Goal: Task Accomplishment & Management: Use online tool/utility

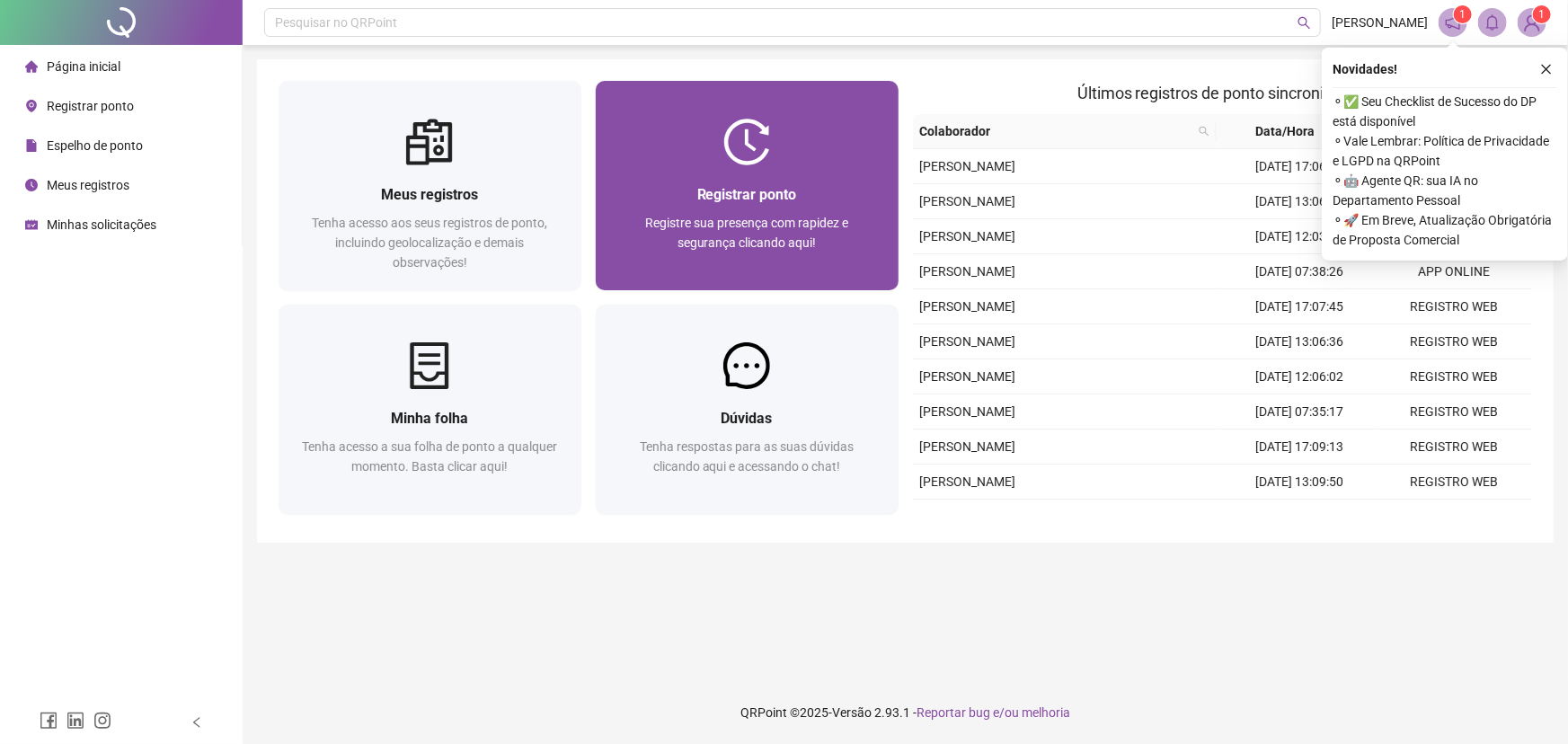
click at [797, 159] on div at bounding box center [747, 141] width 303 height 46
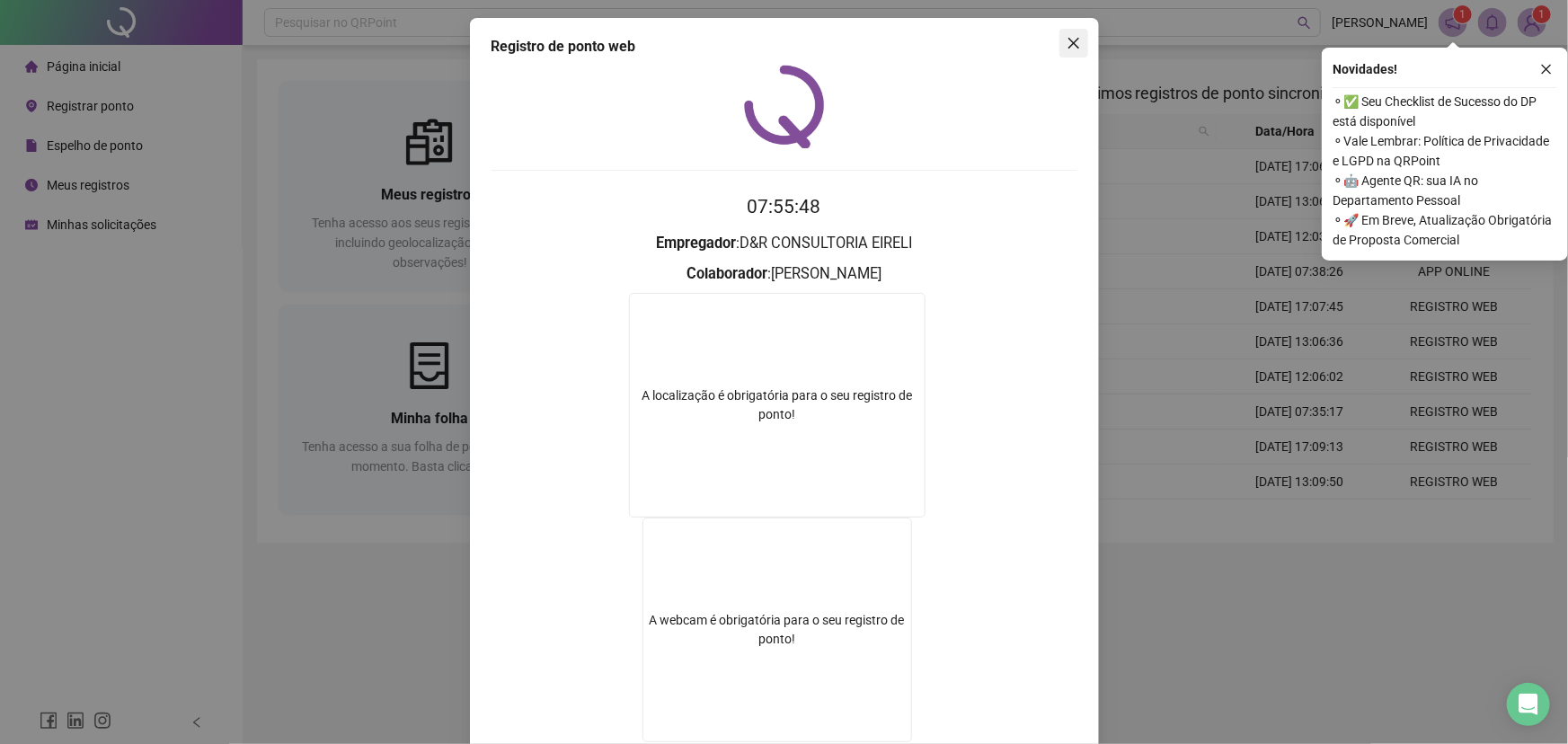
click at [1066, 47] on icon "close" at bounding box center [1073, 43] width 14 height 14
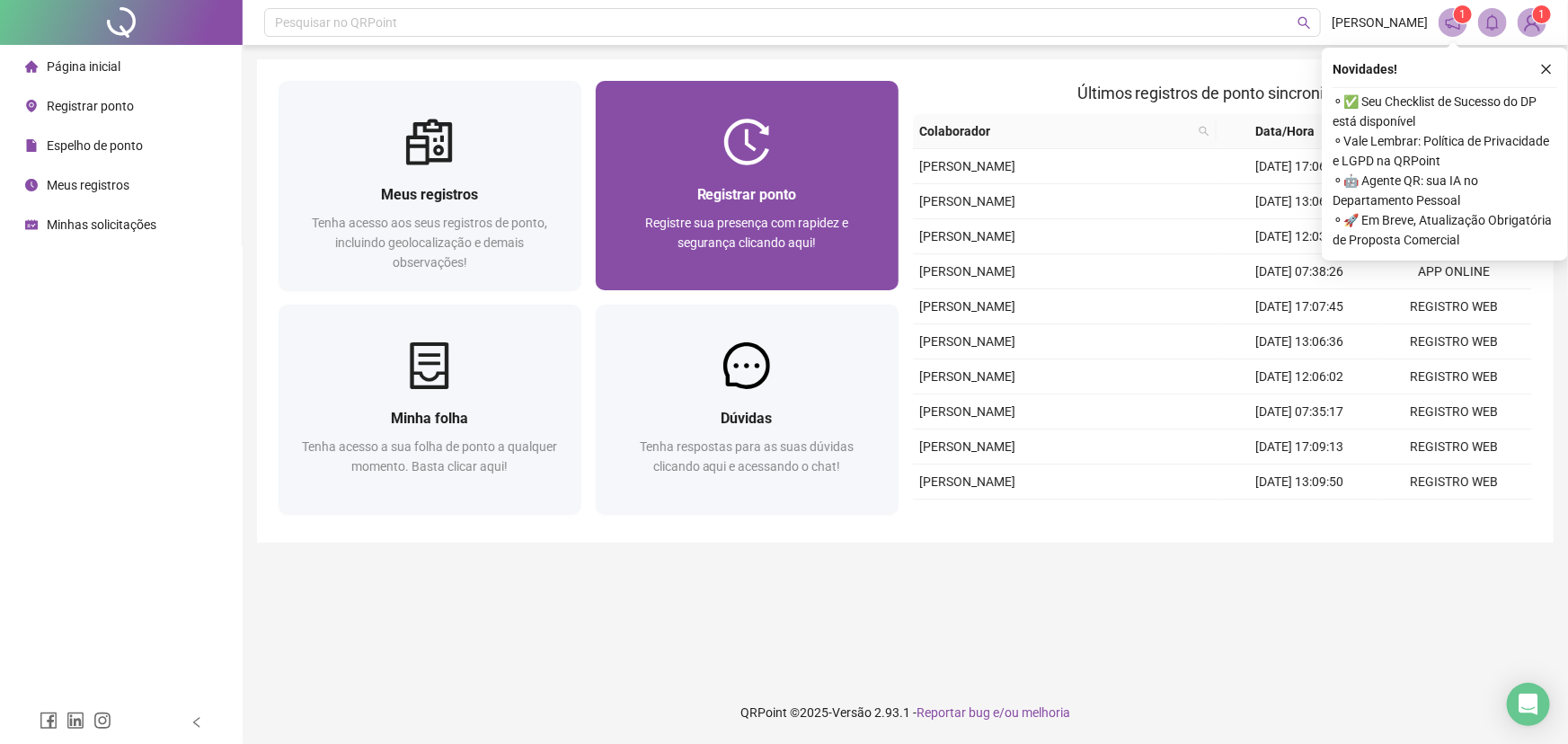
click at [712, 173] on div "Registrar ponto Registre sua presença com rapidez e segurança clicando aqui!" at bounding box center [747, 228] width 303 height 125
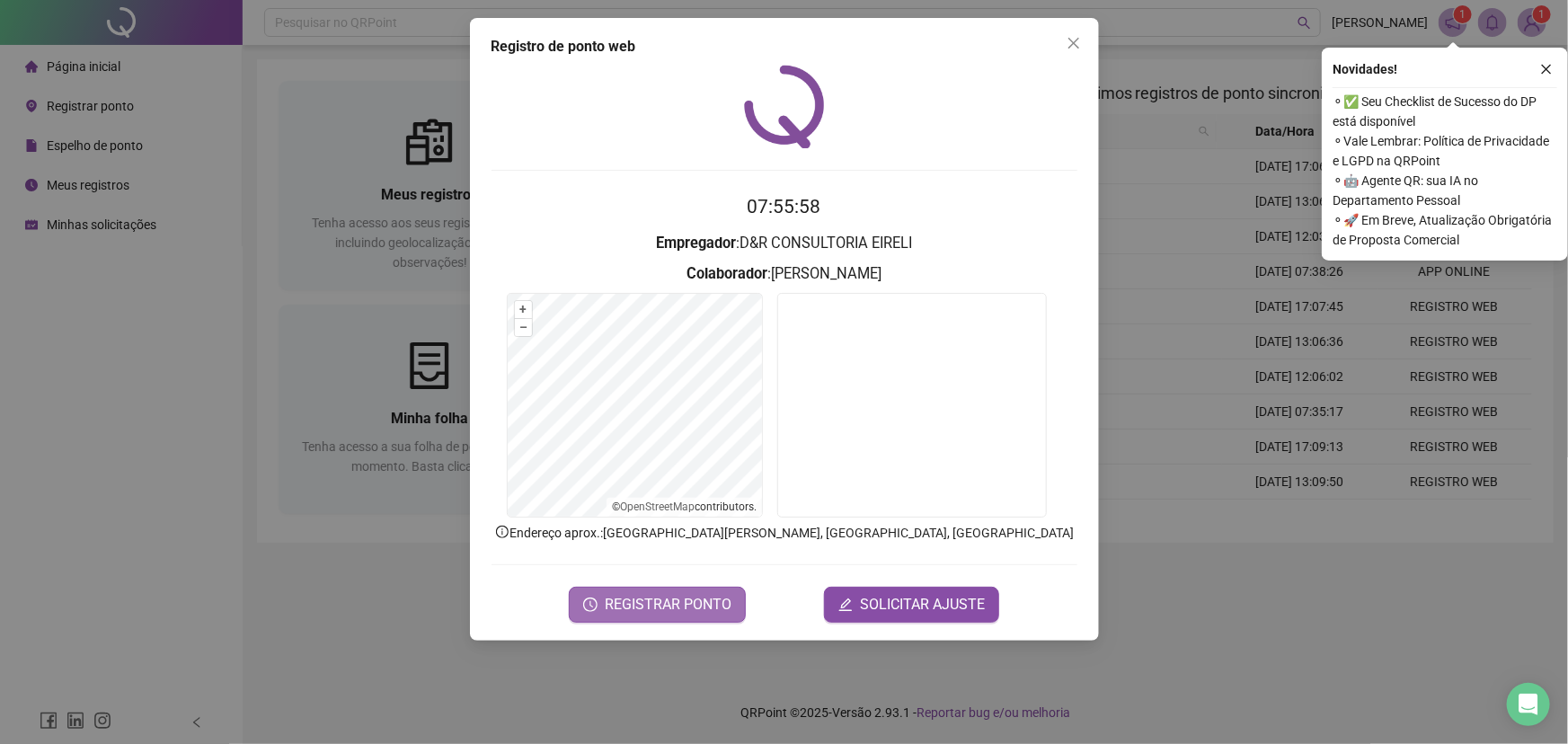
click at [694, 599] on span "REGISTRAR PONTO" at bounding box center [668, 604] width 127 height 22
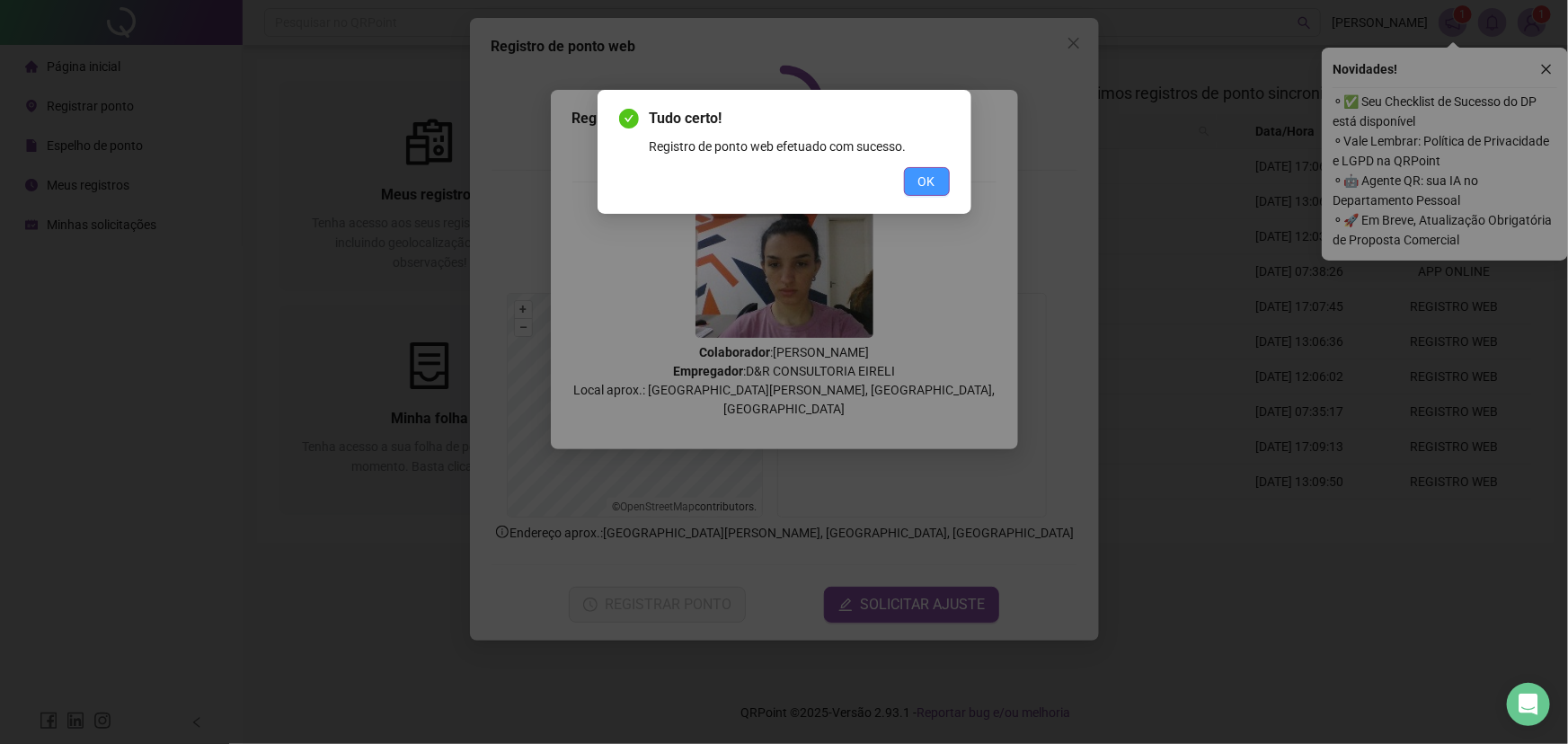
click at [924, 179] on span "OK" at bounding box center [927, 181] width 17 height 20
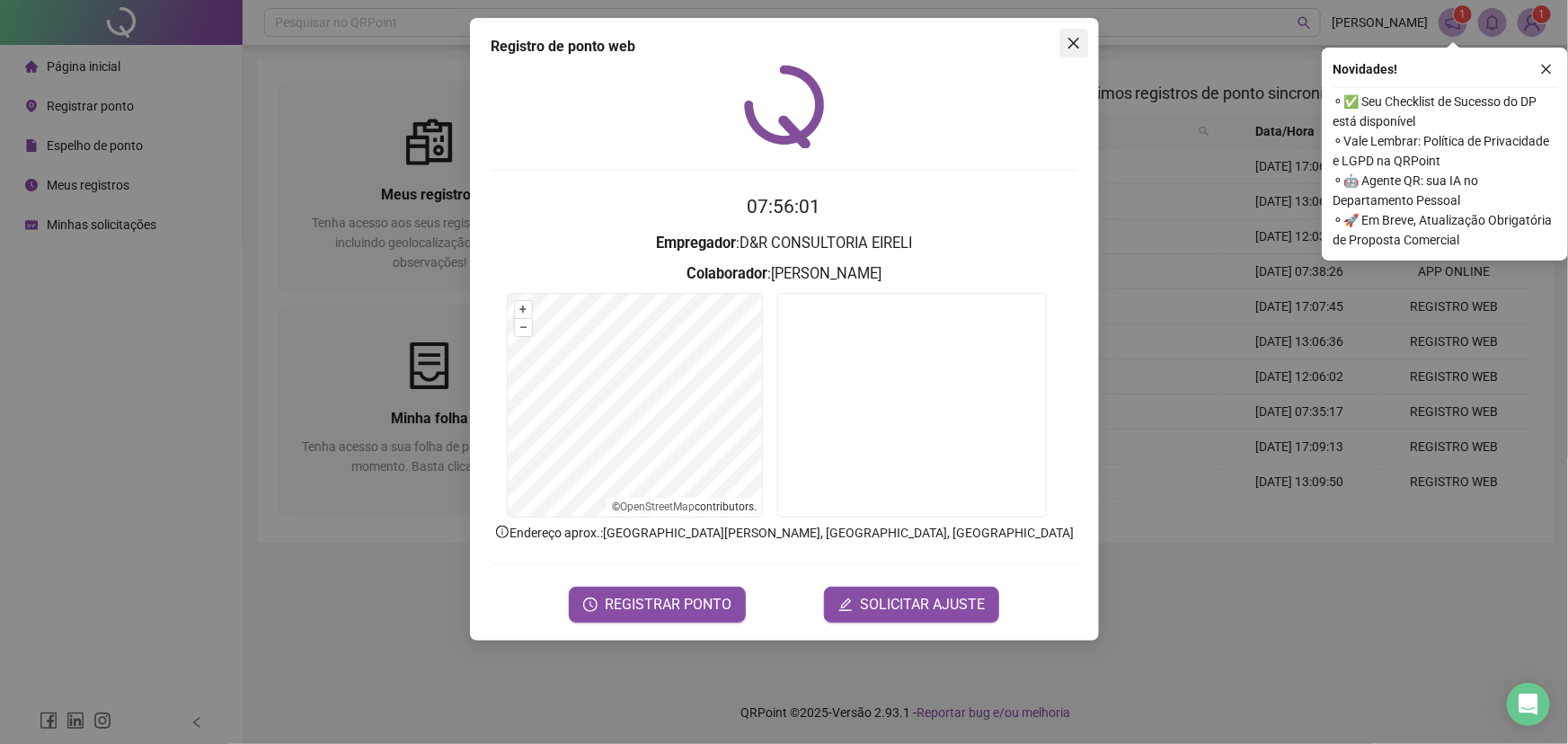
click at [1063, 44] on span "Close" at bounding box center [1074, 43] width 28 height 14
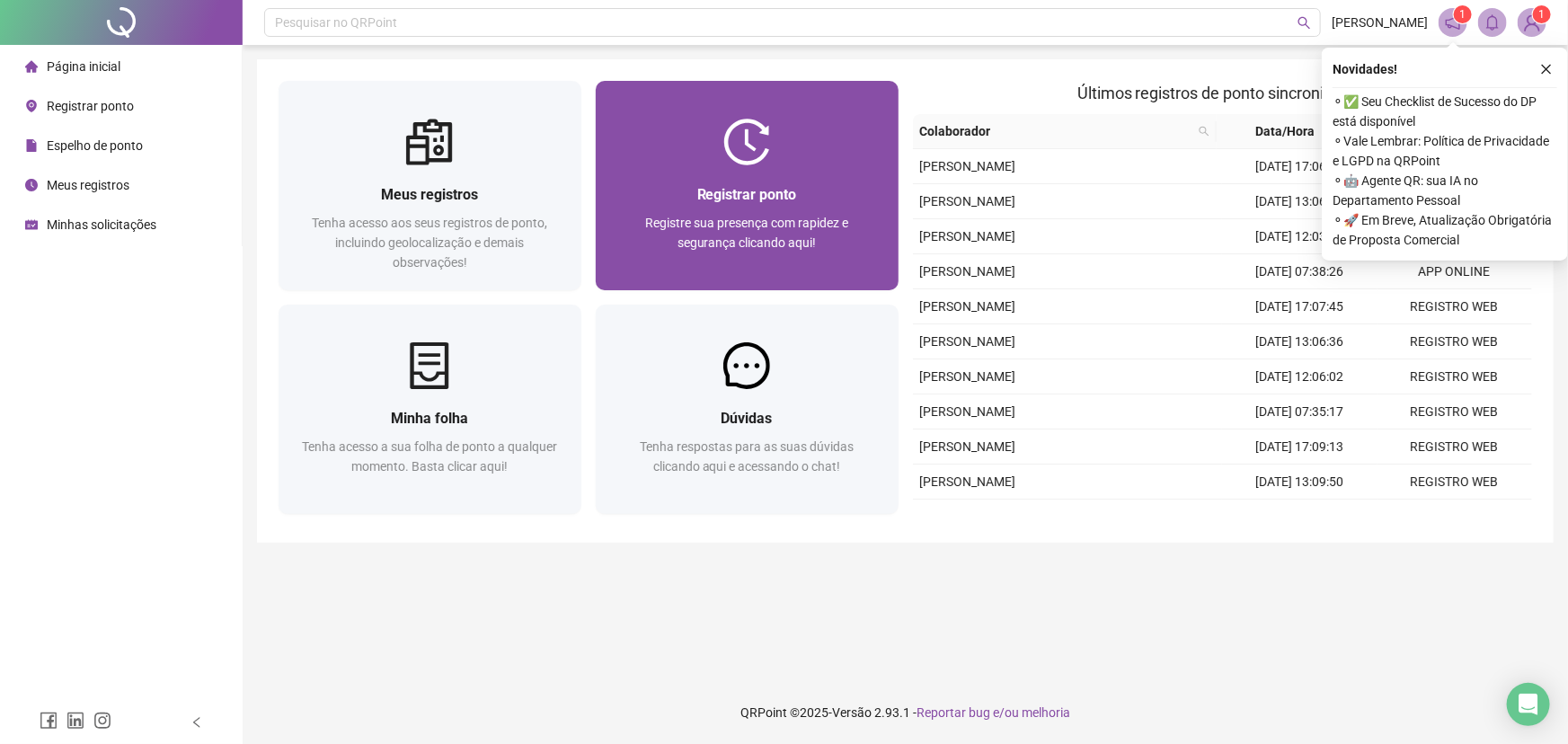
click at [747, 195] on span "Registrar ponto" at bounding box center [747, 195] width 100 height 17
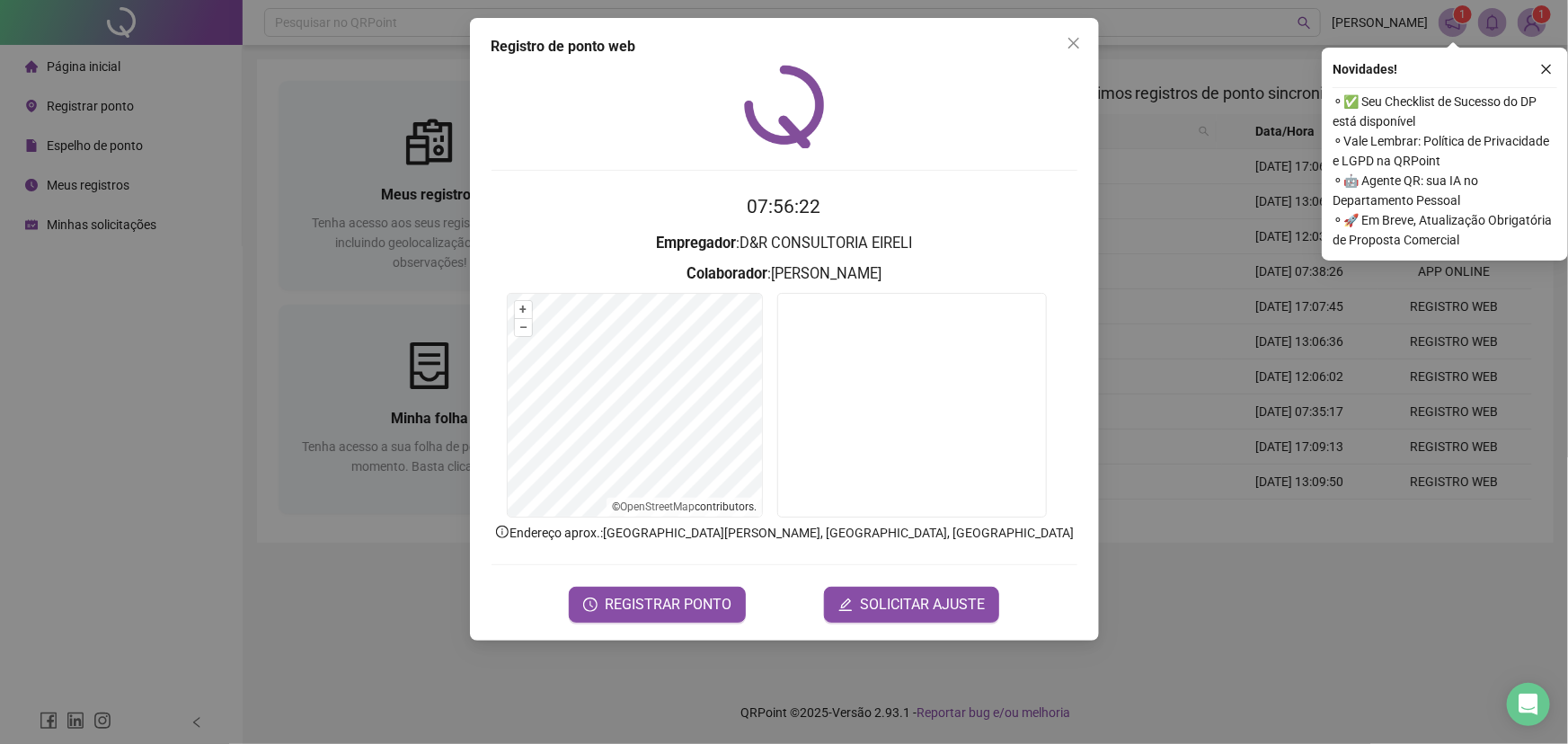
click at [1074, 43] on icon "close" at bounding box center [1072, 43] width 10 height 10
